Goal: Information Seeking & Learning: Compare options

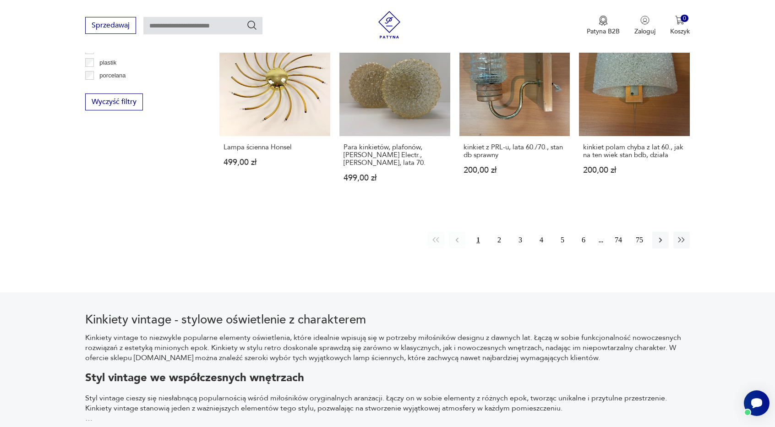
scroll to position [975, 0]
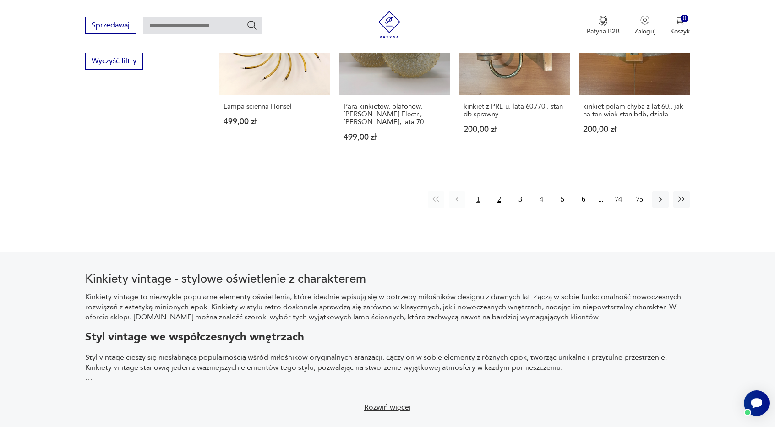
click at [497, 191] on button "2" at bounding box center [499, 199] width 16 height 16
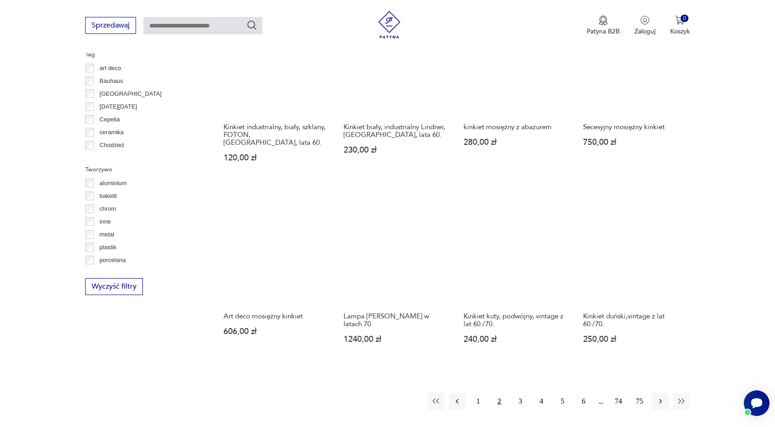
scroll to position [856, 0]
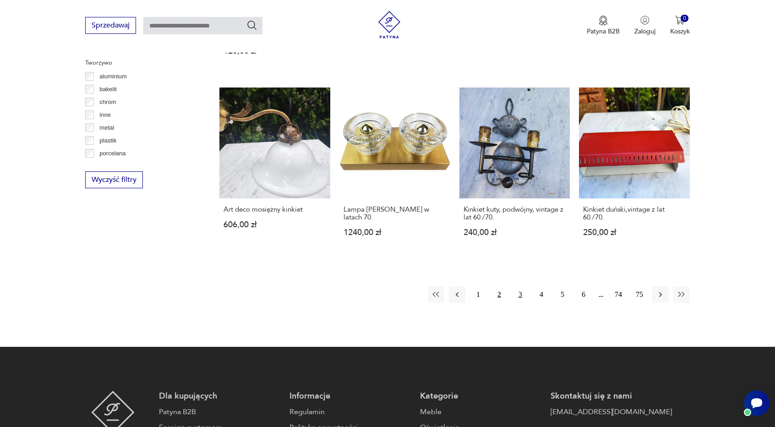
click at [518, 287] on button "3" at bounding box center [520, 294] width 16 height 16
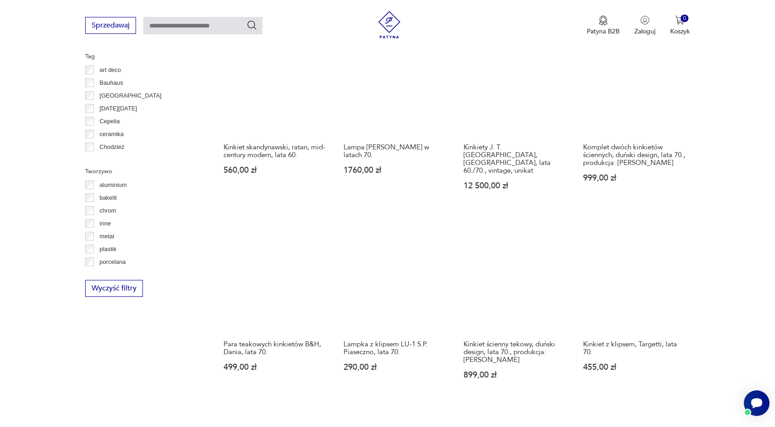
scroll to position [854, 0]
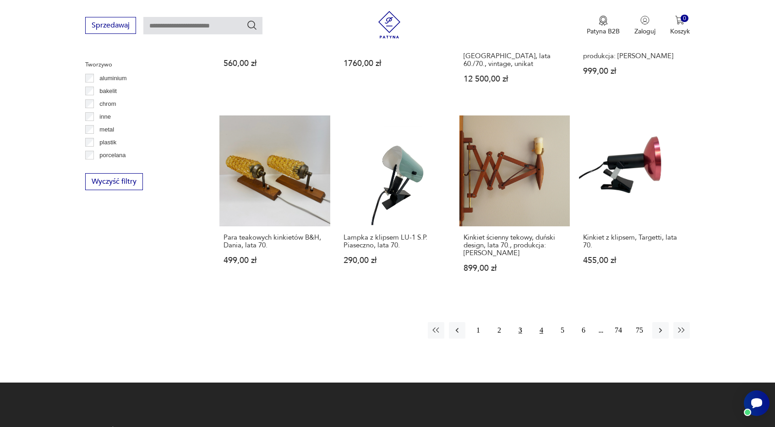
click at [538, 322] on button "4" at bounding box center [541, 330] width 16 height 16
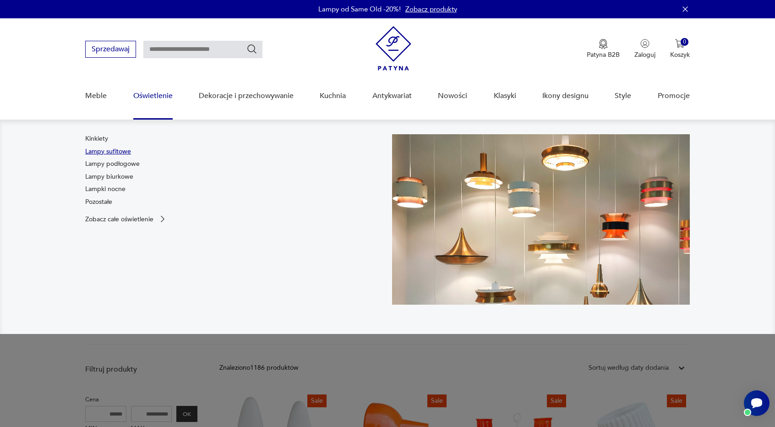
click at [108, 151] on link "Lampy sufitowe" at bounding box center [108, 151] width 46 height 9
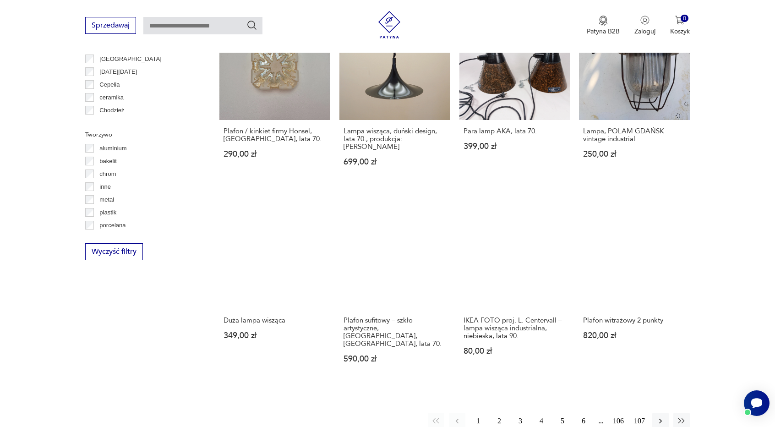
scroll to position [843, 0]
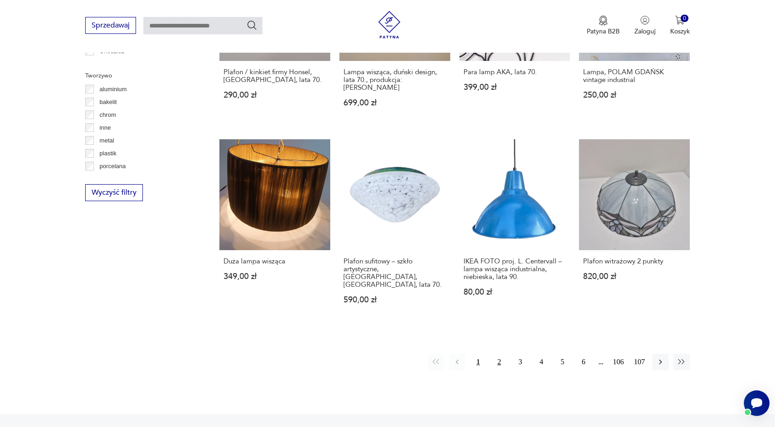
click at [496, 353] on button "2" at bounding box center [499, 361] width 16 height 16
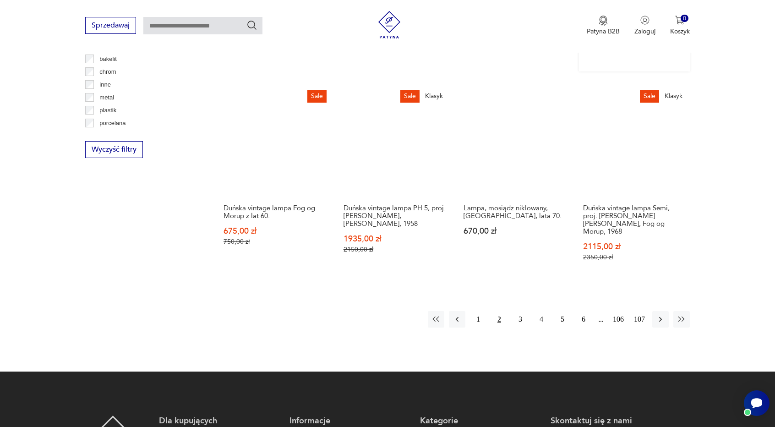
scroll to position [916, 0]
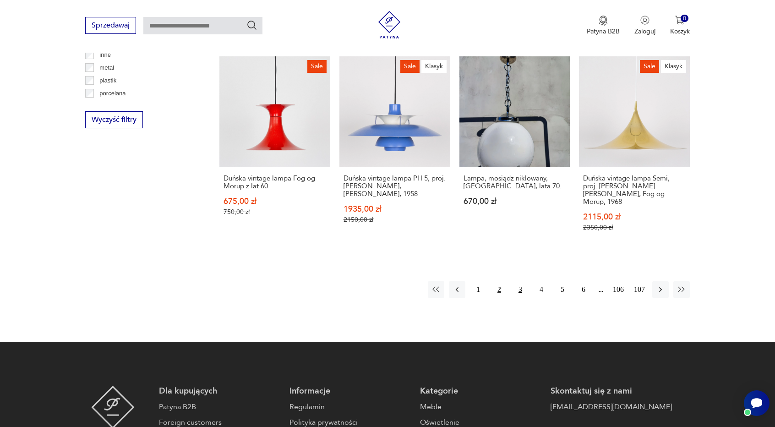
click at [515, 281] on button "3" at bounding box center [520, 289] width 16 height 16
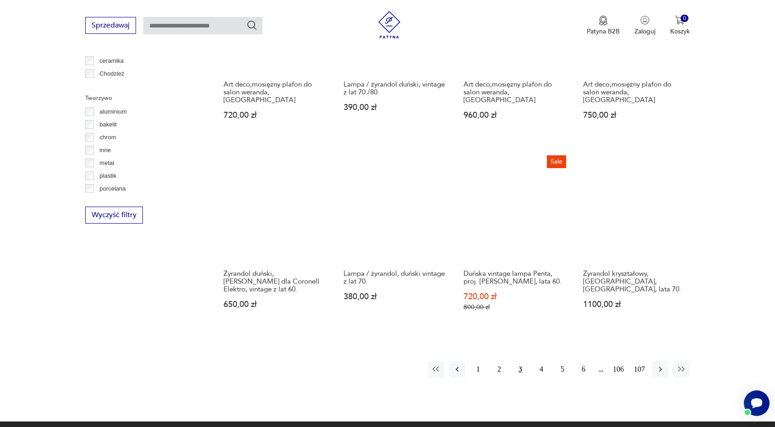
scroll to position [820, 0]
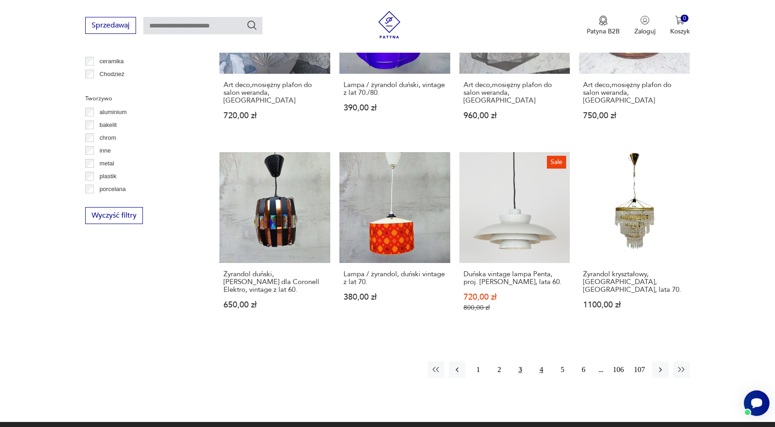
click at [541, 361] on button "4" at bounding box center [541, 369] width 16 height 16
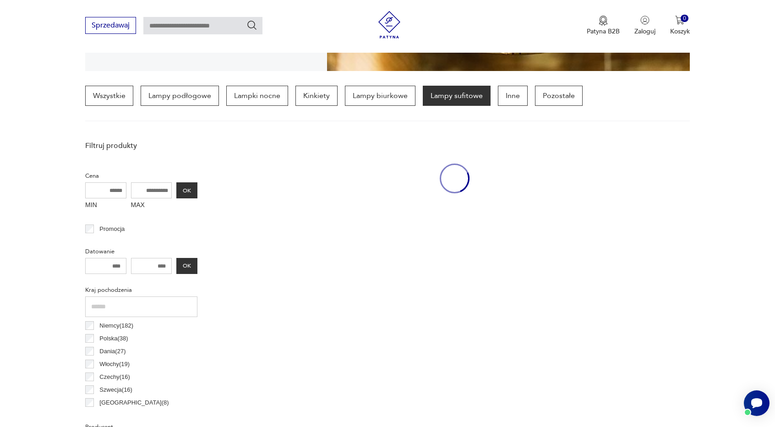
scroll to position [215, 0]
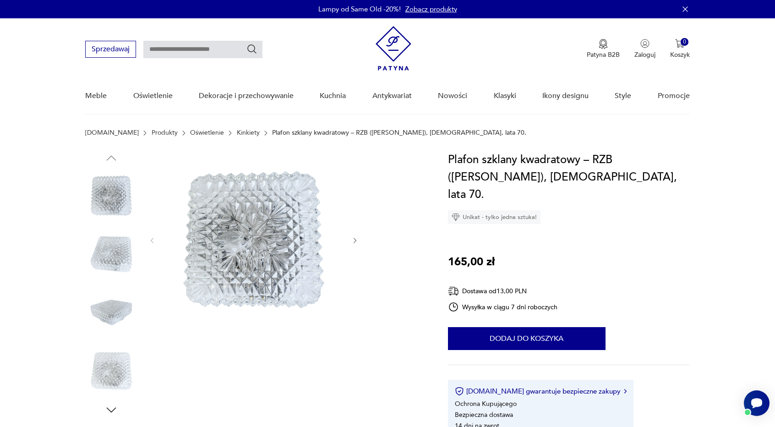
click at [353, 241] on icon "button" at bounding box center [355, 241] width 8 height 8
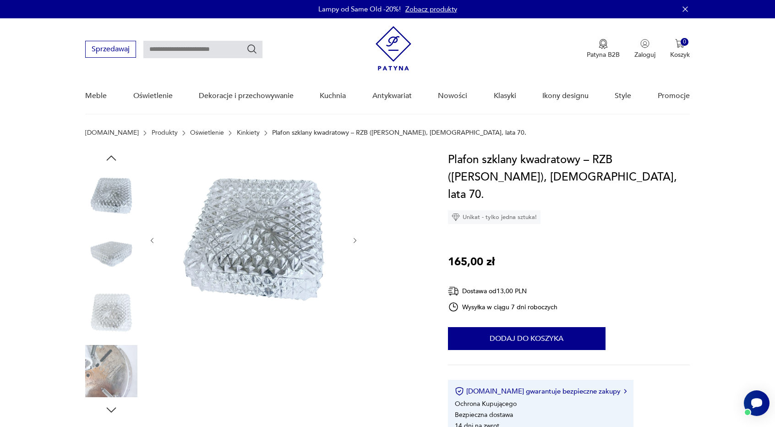
scroll to position [12, 0]
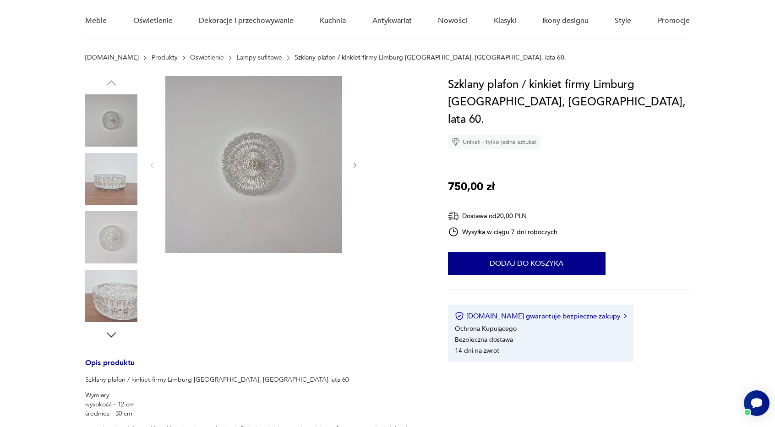
scroll to position [155, 0]
